Goal: Transaction & Acquisition: Obtain resource

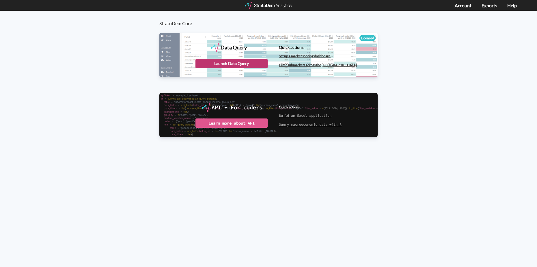
click at [219, 61] on div "Launch Data Query" at bounding box center [232, 63] width 72 height 9
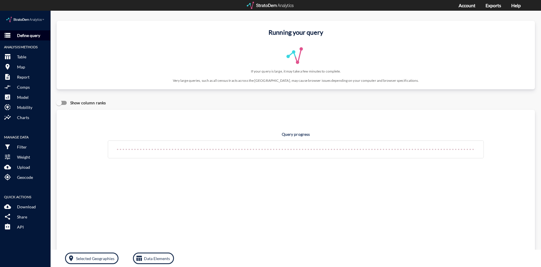
click p "Define query"
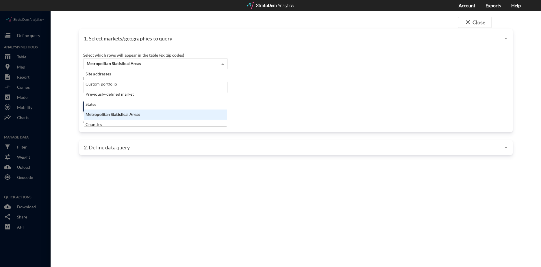
click div "Metropolitan Statistical Areas"
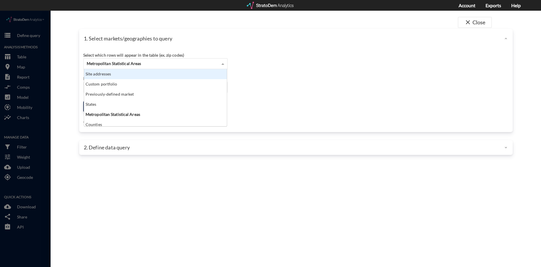
click div "Site addresses"
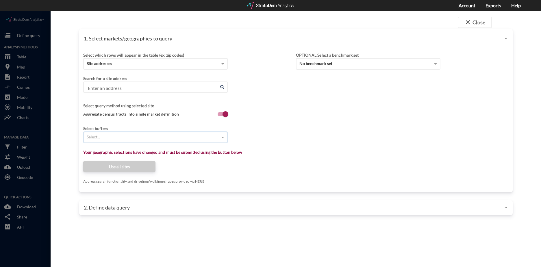
click div "Select..."
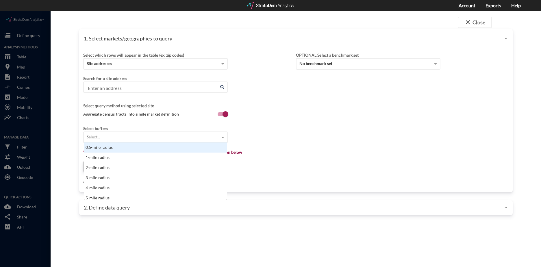
scroll to position [26, 139]
type input "6 m"
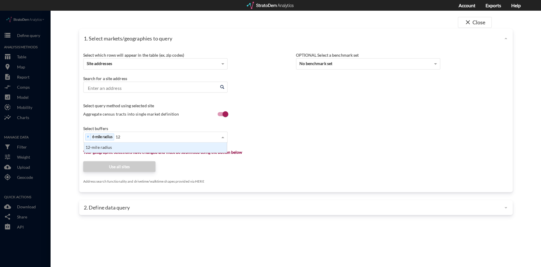
type input "12 m"
type input "25"
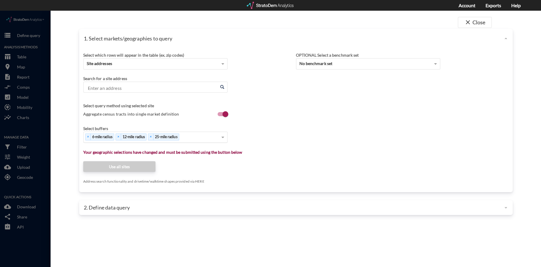
click input "Enter an address"
paste input "5543 Encino Ave, Los Angeles, CA 91316"
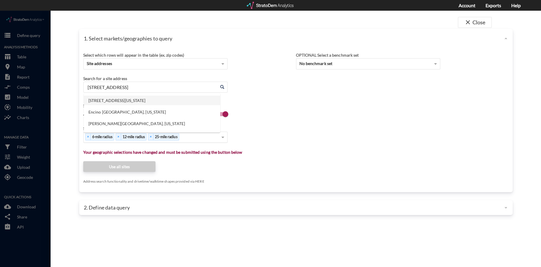
click li "5543 Encino Ave, Los Angeles, California"
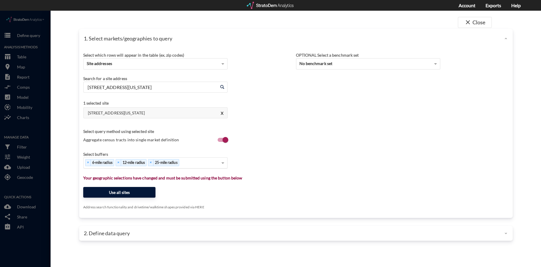
type input "5543 Encino Ave, Los Angeles, California"
click button "Use all sites"
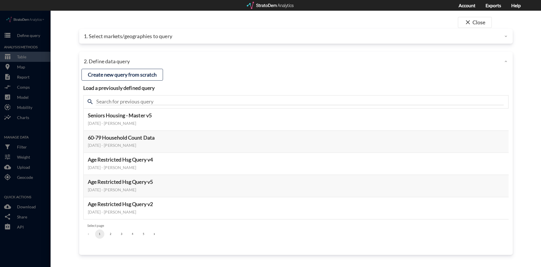
click button "3"
click button "Select this query"
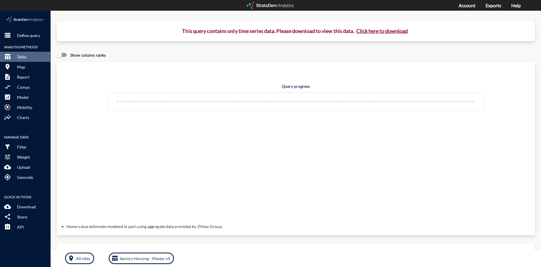
click button "Click here to download"
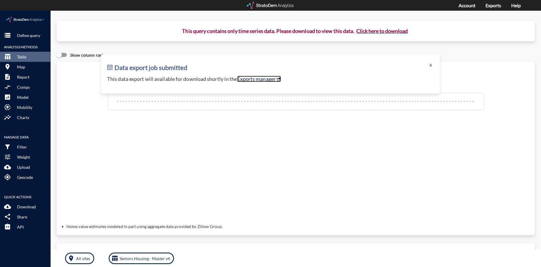
click link "Exports manager"
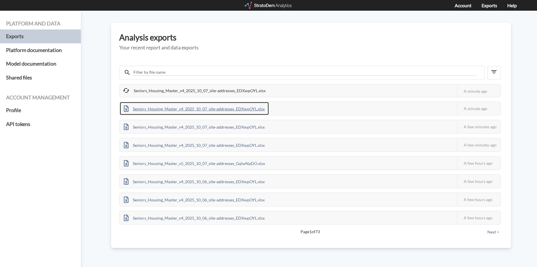
click at [186, 108] on div "Seniors_Housing_Master_v4_2025_10_07_site-addresses_EDXwpOYL.xlsx" at bounding box center [194, 108] width 149 height 13
click at [338, 44] on div "Analysis exports Your recent report and data exports Seniors_Housing_Master_v4_…" at bounding box center [311, 135] width 400 height 225
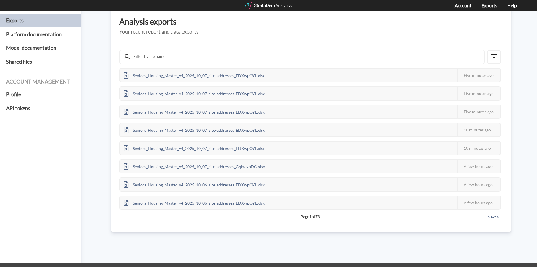
scroll to position [29, 0]
